Goal: Transaction & Acquisition: Register for event/course

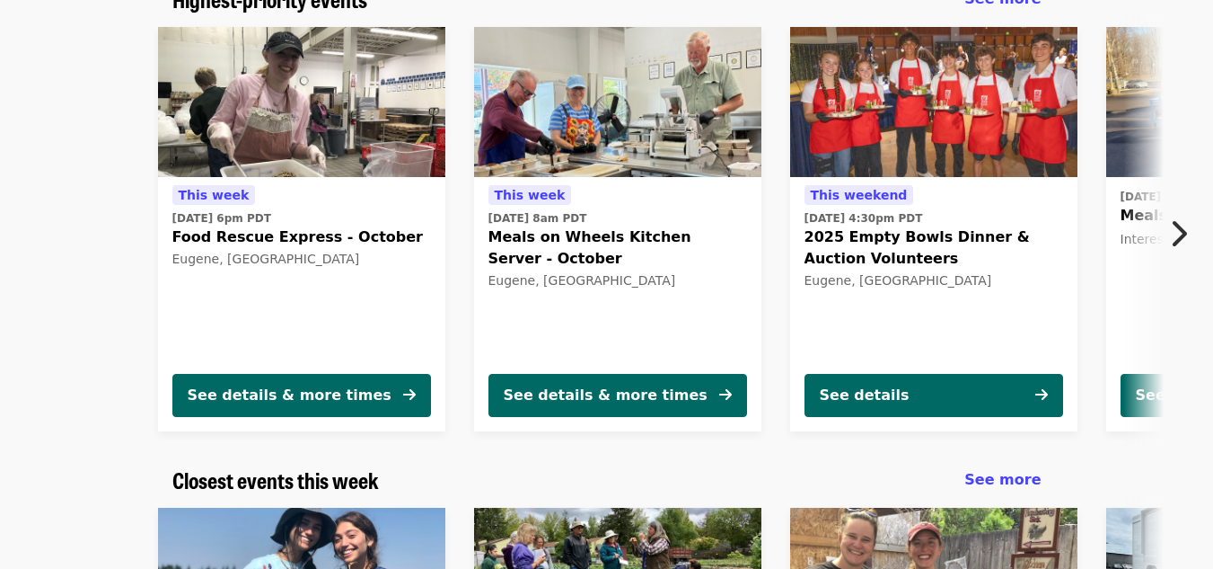
click at [1173, 232] on icon "chevron-right icon" at bounding box center [1178, 233] width 18 height 34
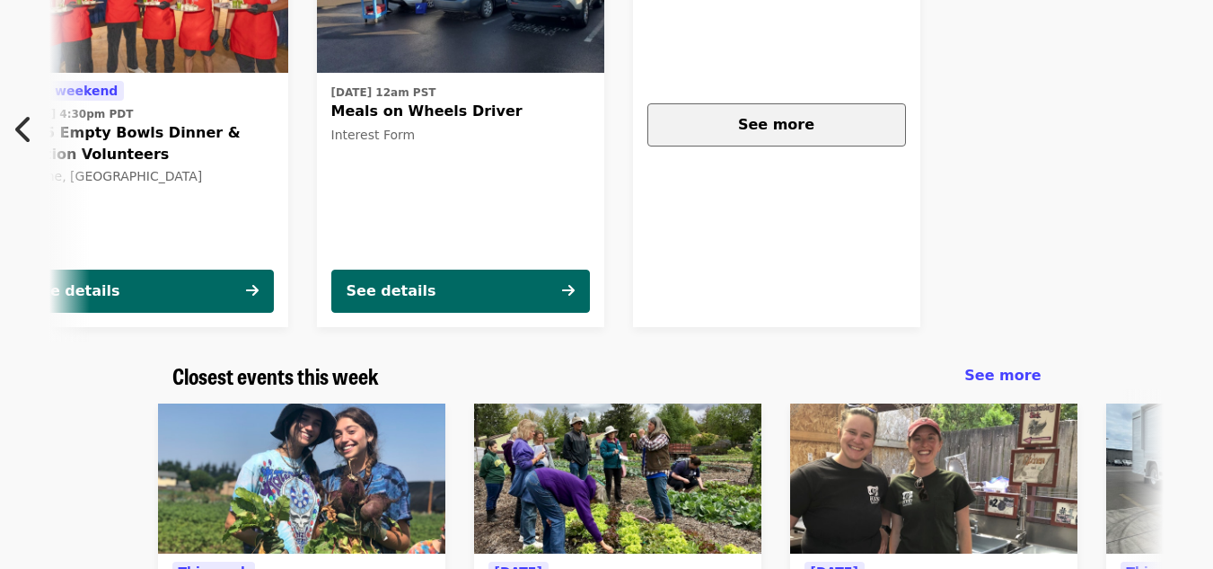
scroll to position [269, 0]
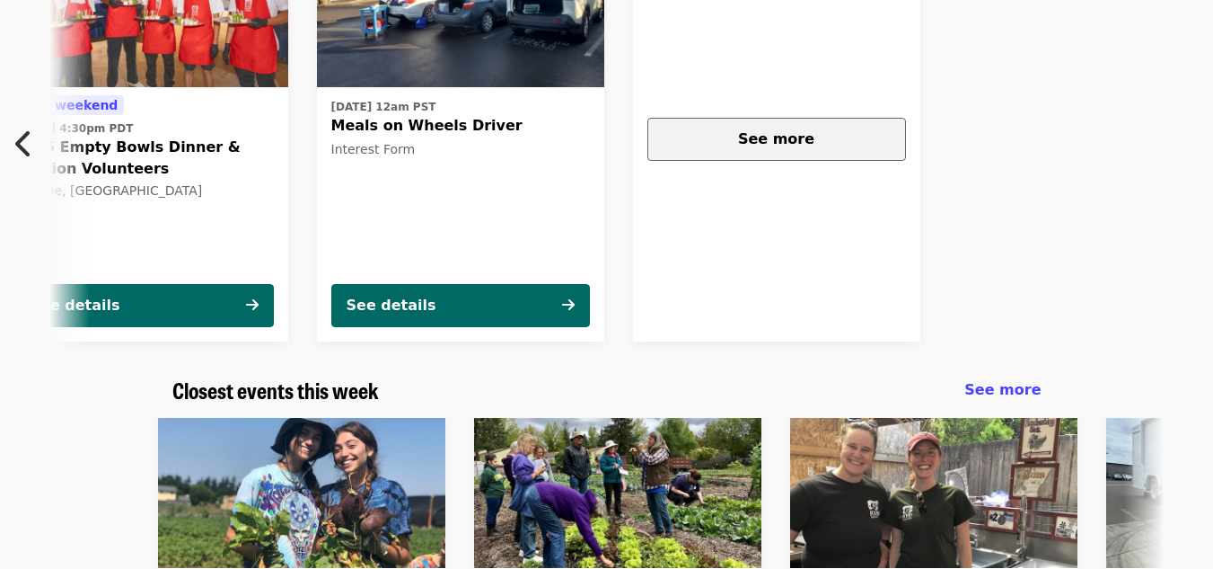
click at [684, 131] on div "See more" at bounding box center [777, 139] width 228 height 22
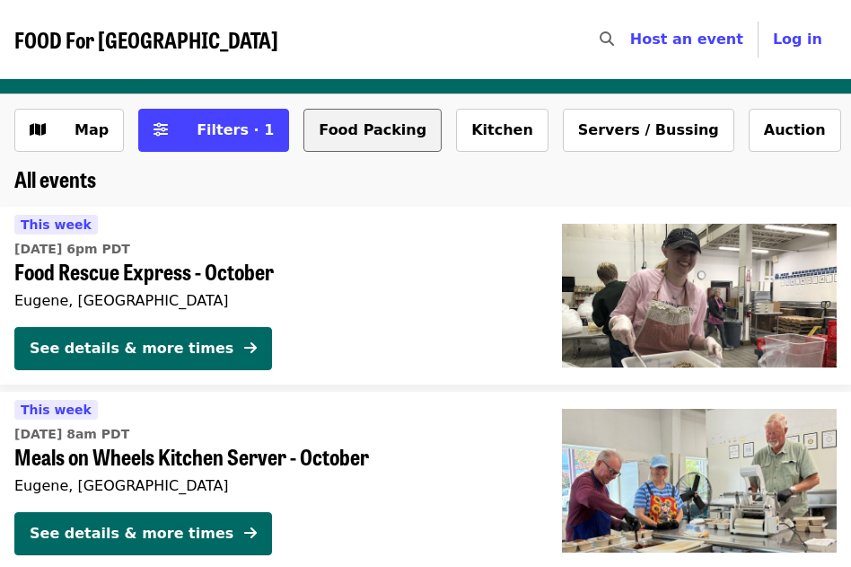
click at [366, 114] on button "Food Packing" at bounding box center [373, 130] width 138 height 43
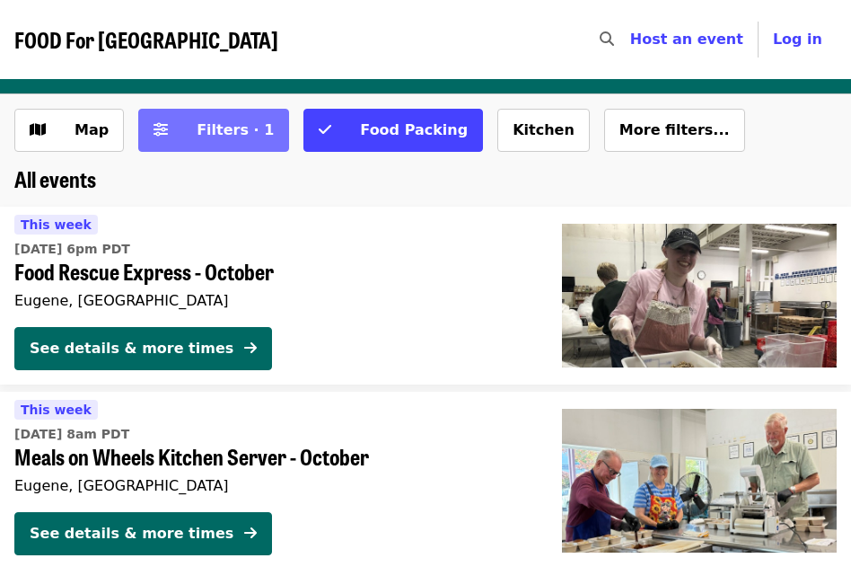
click at [234, 124] on span "Filters · 1" at bounding box center [235, 129] width 77 height 17
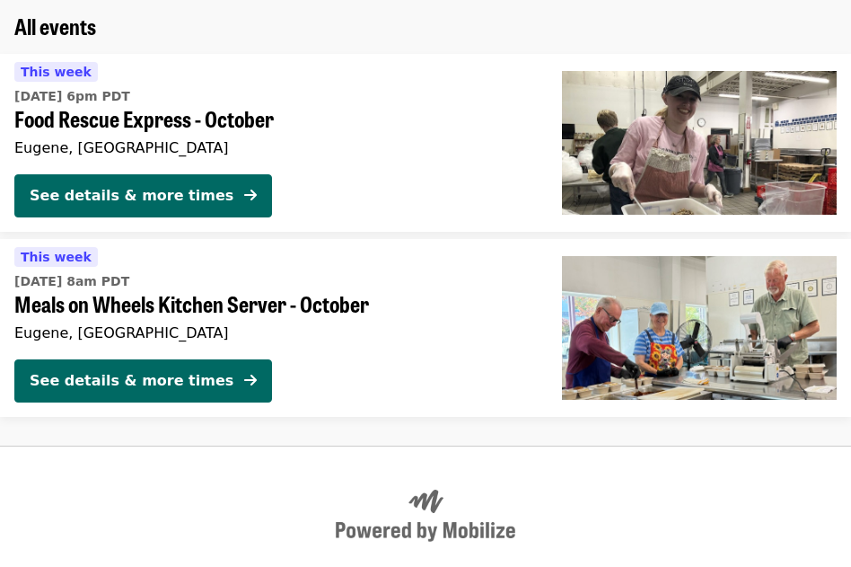
scroll to position [988, 0]
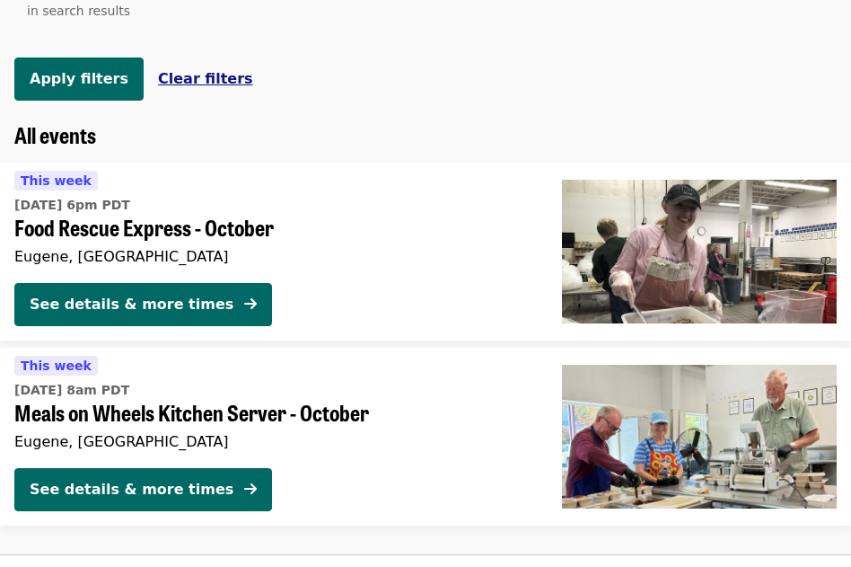
click at [187, 87] on span "Clear filters" at bounding box center [205, 78] width 95 height 17
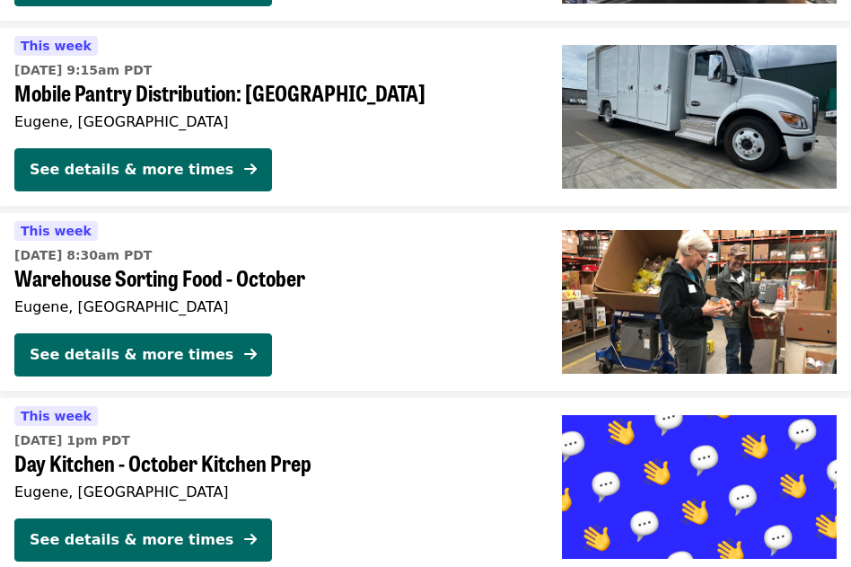
scroll to position [3054, 0]
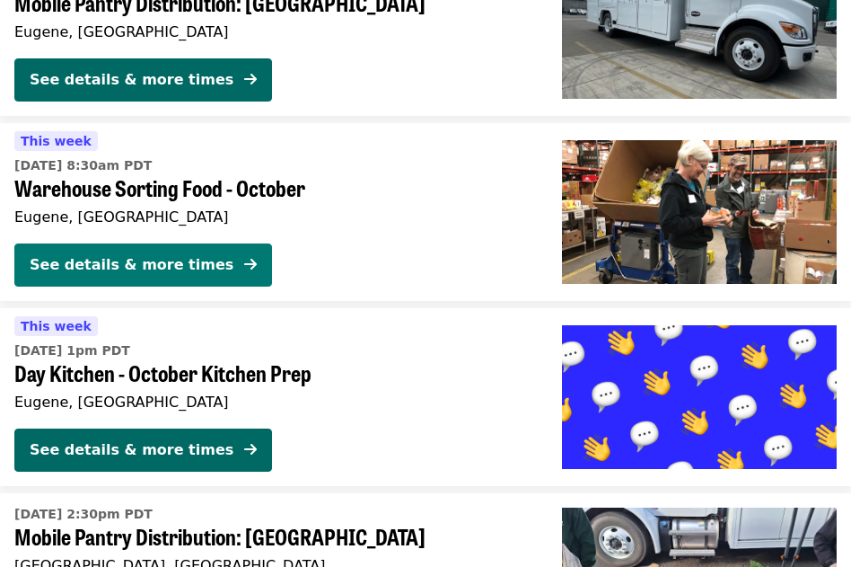
click at [134, 254] on div "See details & more times" at bounding box center [132, 265] width 204 height 22
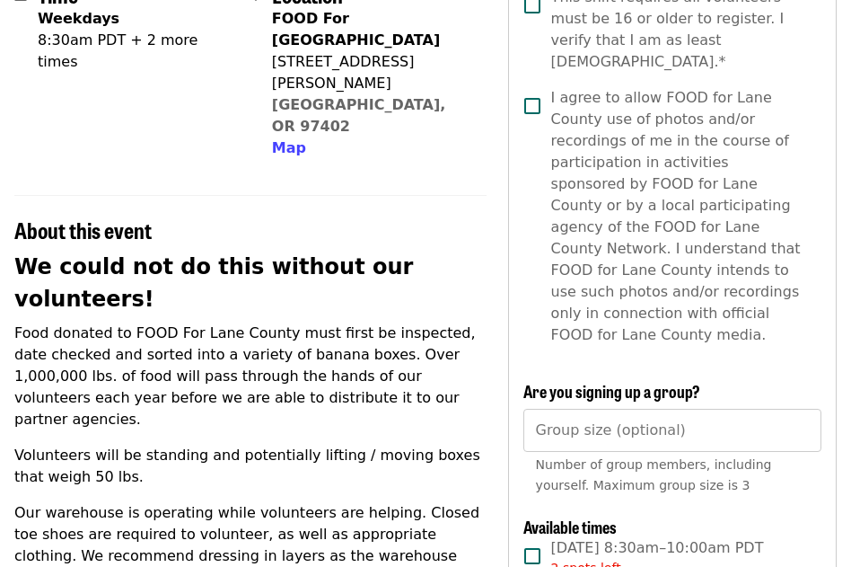
scroll to position [718, 0]
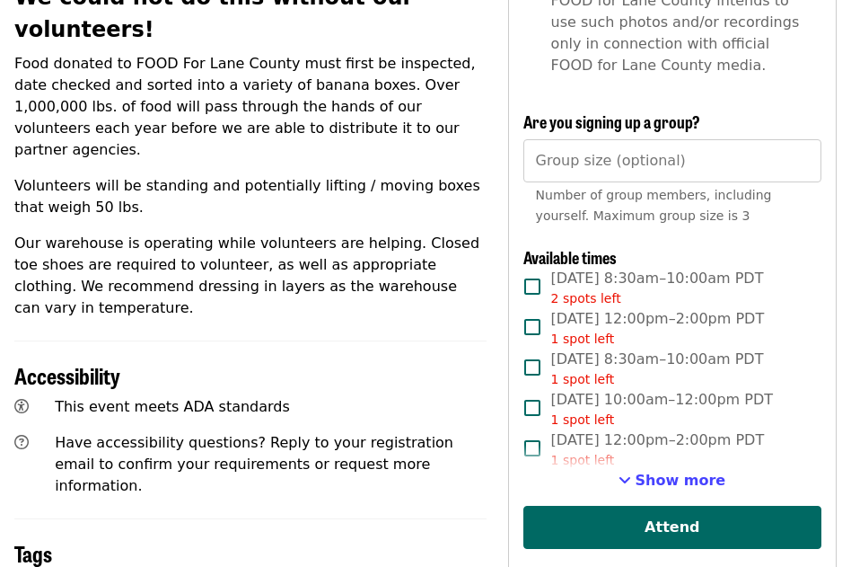
click at [576, 268] on span "Fri, Oct 3, 8:30am–10:00am PDT 2 spots left" at bounding box center [657, 288] width 213 height 40
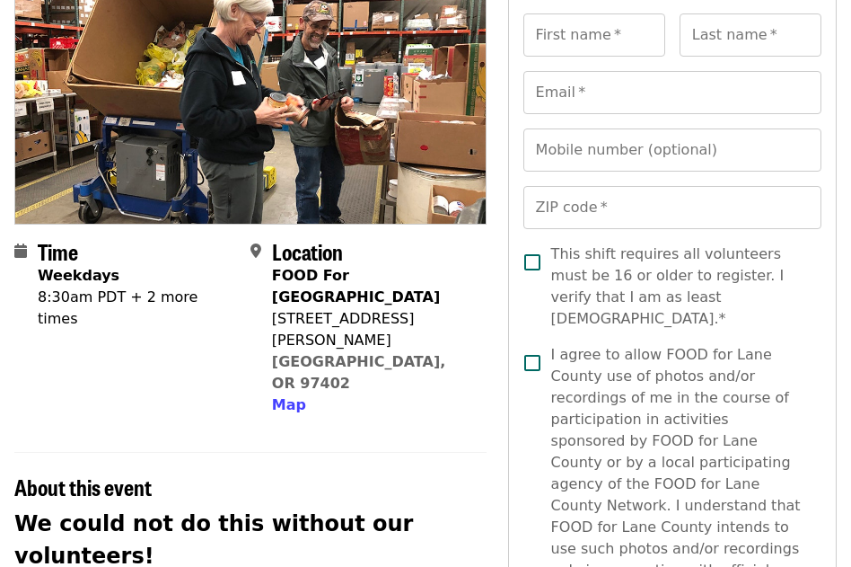
scroll to position [180, 0]
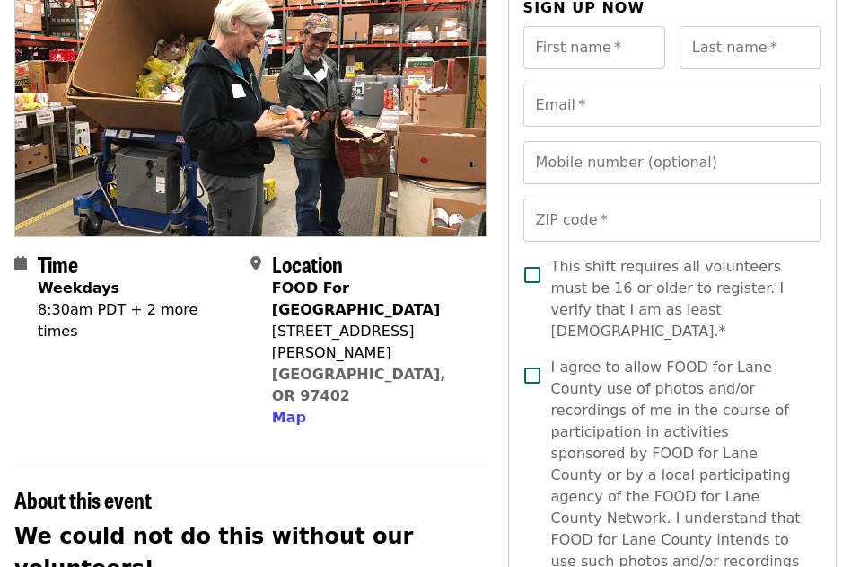
click at [628, 285] on span "This shift requires all volunteers must be 16 or older to register. I verify th…" at bounding box center [679, 299] width 256 height 86
click at [613, 363] on span "I agree to allow FOOD for Lane County use of photos and/or recordings of me in …" at bounding box center [679, 486] width 256 height 259
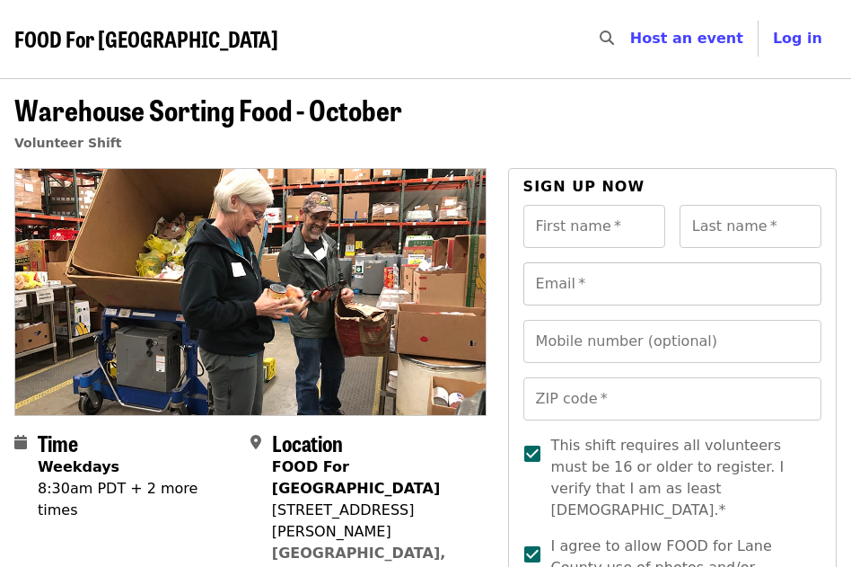
scroll to position [0, 0]
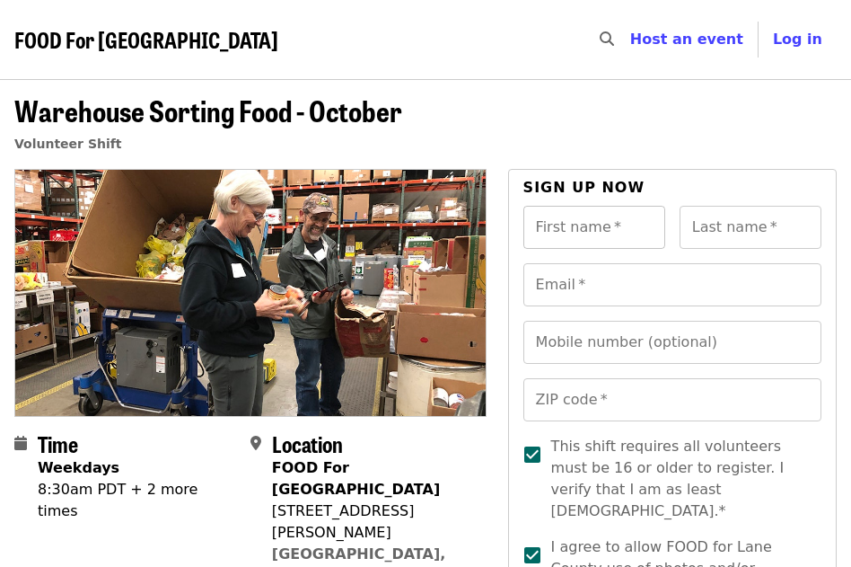
click at [619, 235] on input "First name   *" at bounding box center [595, 227] width 142 height 43
type input "*******"
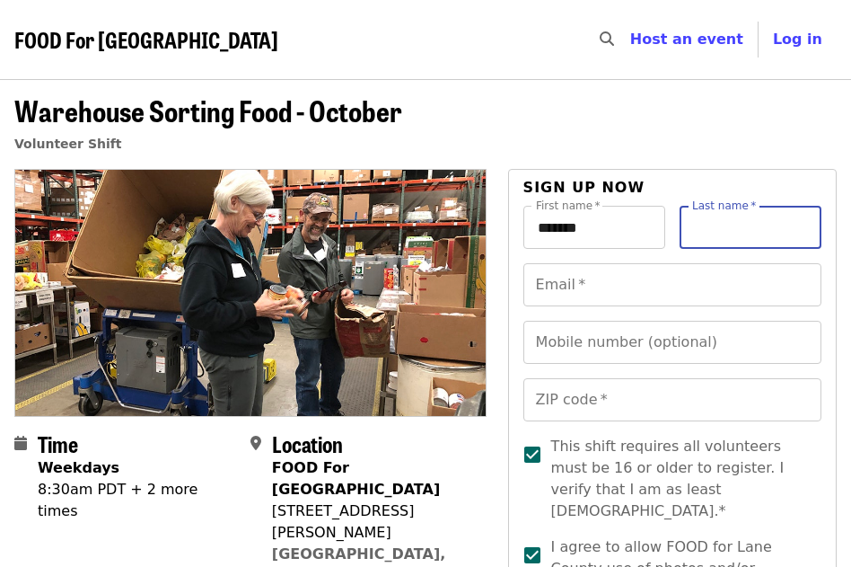
drag, startPoint x: 716, startPoint y: 218, endPoint x: 722, endPoint y: 236, distance: 19.0
click at [717, 218] on div "Last name   * Last name *" at bounding box center [751, 227] width 142 height 43
type input "*****"
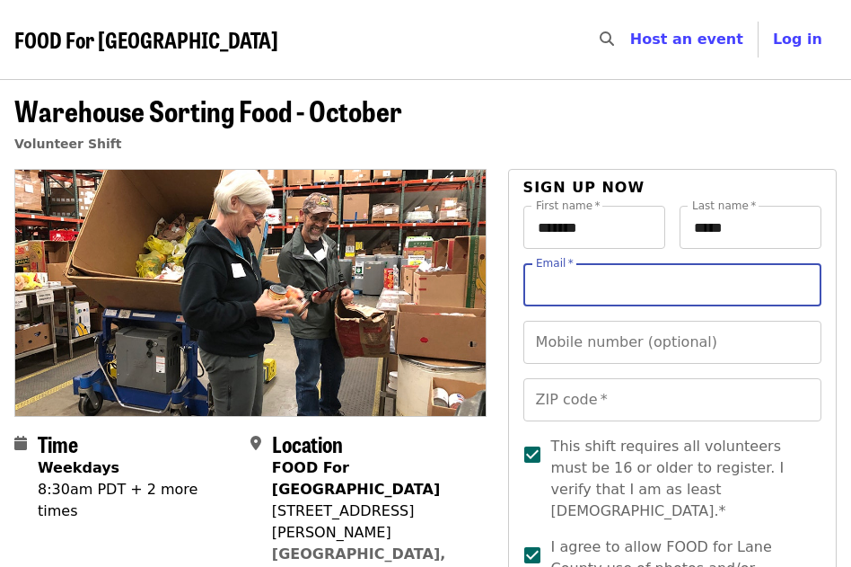
click at [669, 290] on input "Email   *" at bounding box center [673, 284] width 298 height 43
type input "**********"
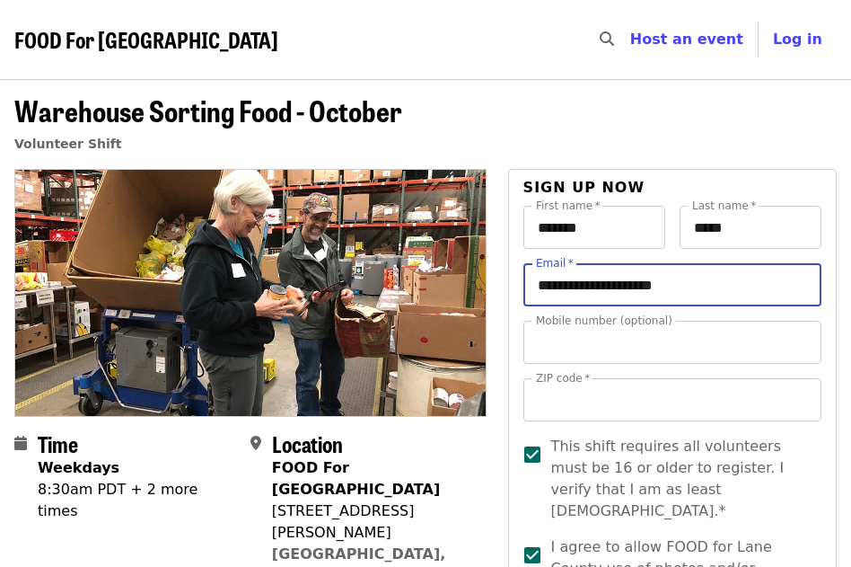
type input "**********"
type input "*****"
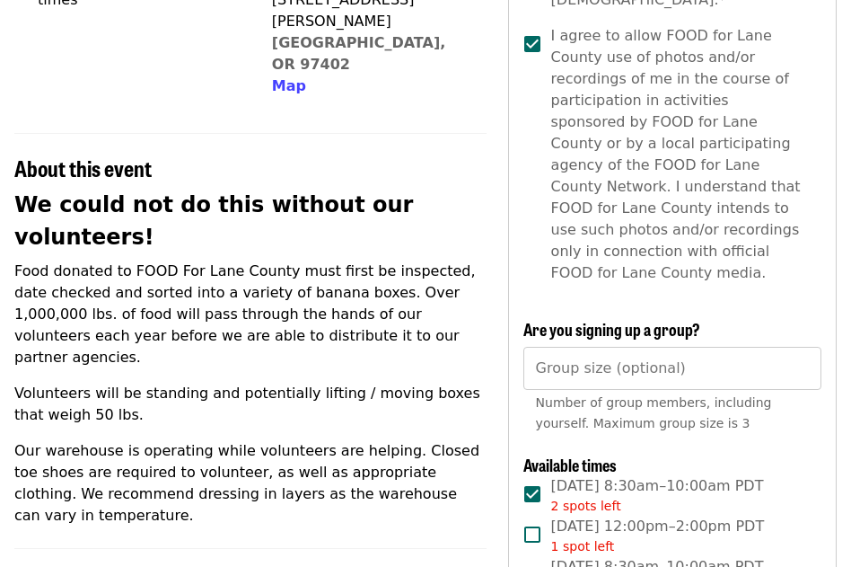
scroll to position [718, 0]
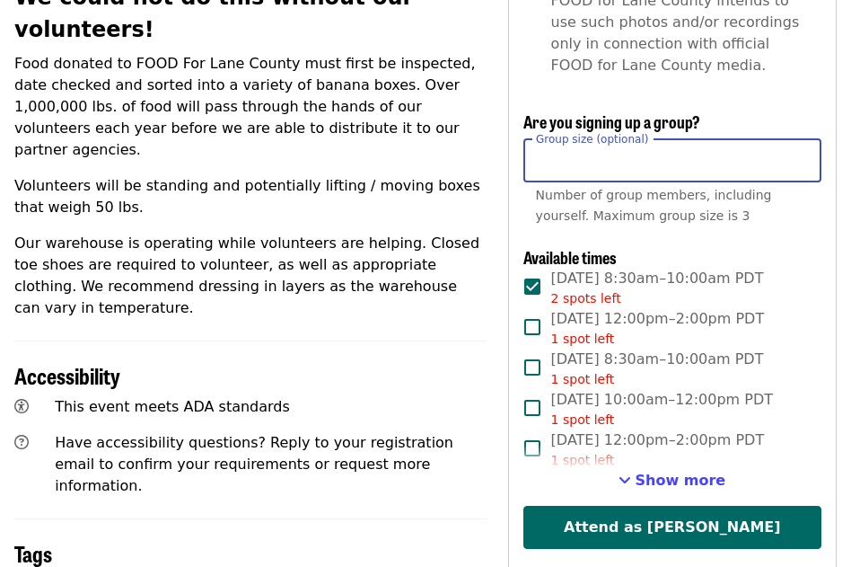
click at [694, 139] on input "Group size (optional)" at bounding box center [673, 160] width 298 height 43
type input "*"
click at [804, 139] on input "*" at bounding box center [673, 160] width 298 height 43
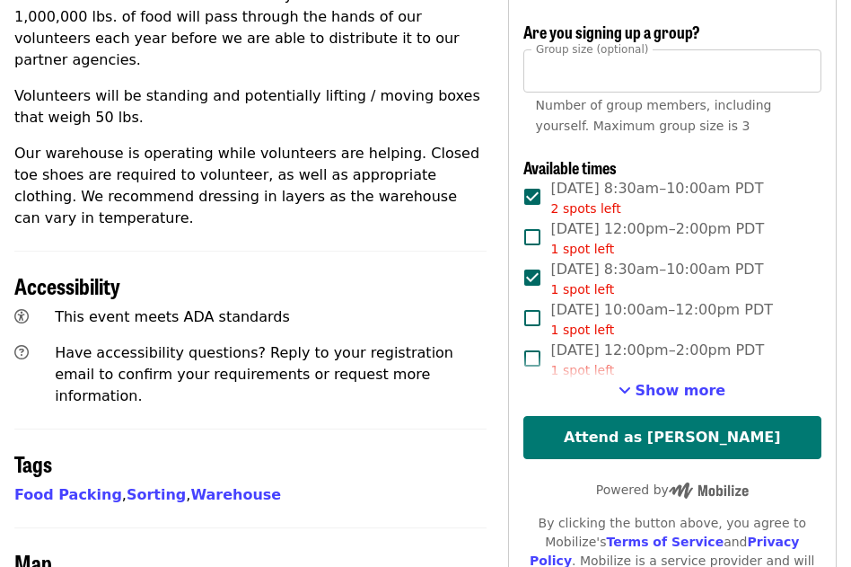
click at [729, 416] on button "Attend as Marilyn" at bounding box center [673, 437] width 298 height 43
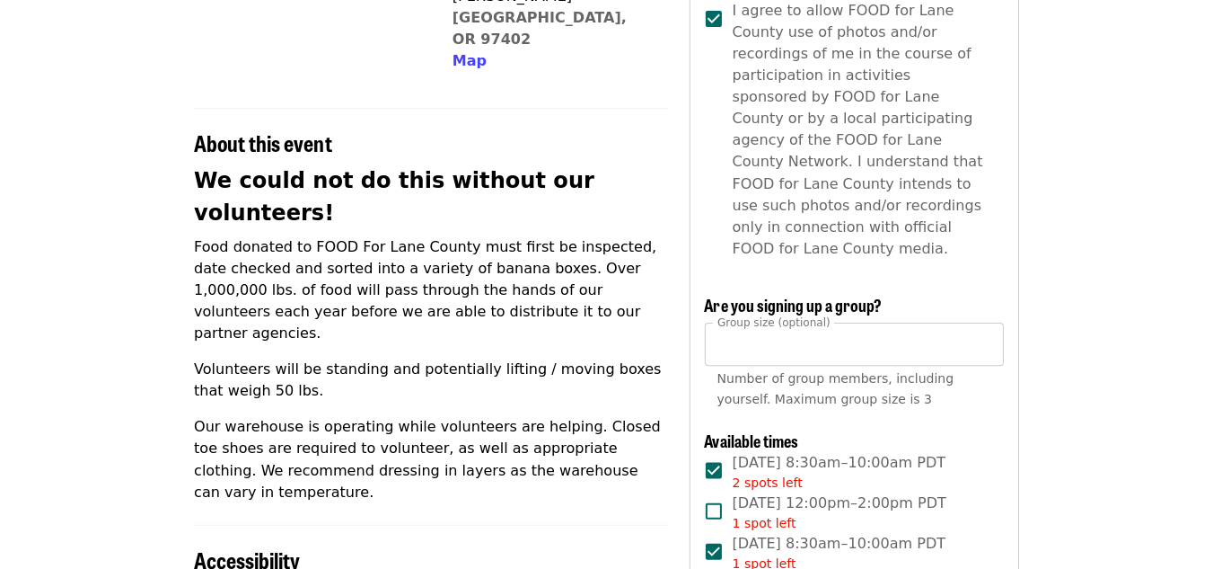
scroll to position [449, 0]
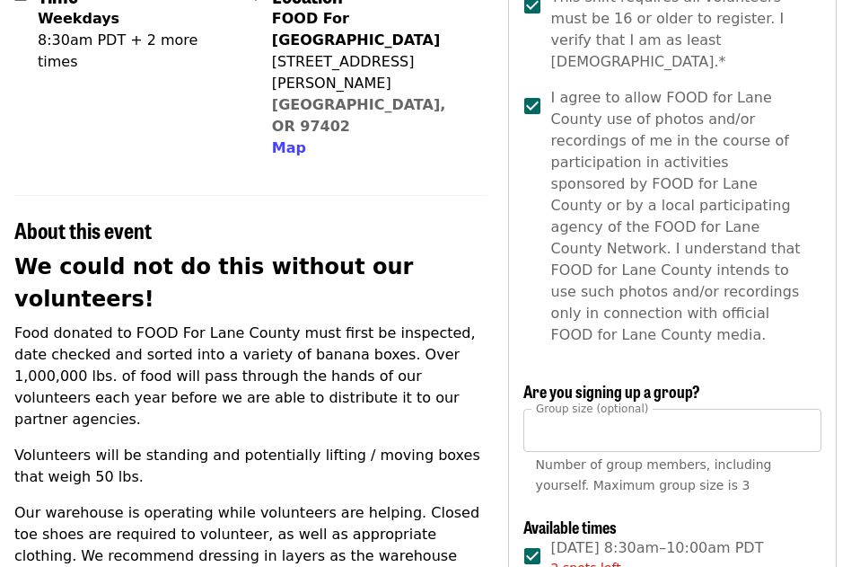
click at [162, 322] on p "Food donated to FOOD For Lane County must first be inspected, date checked and …" at bounding box center [250, 376] width 472 height 108
